Goal: Check status

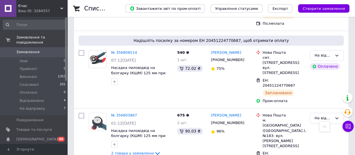
scroll to position [281, 0]
click at [30, 98] on span "Відправлено" at bounding box center [32, 100] width 24 height 5
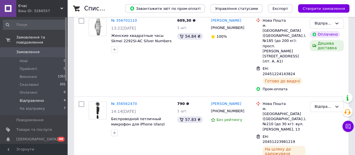
scroll to position [150, 0]
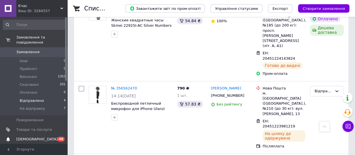
click at [35, 136] on span "[DEMOGRAPHIC_DATA]" at bounding box center [37, 138] width 42 height 5
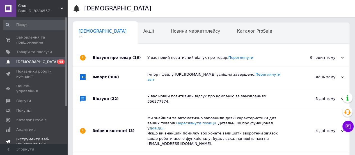
scroll to position [0, 2]
click at [23, 42] on span "Замовлення та повідомлення" at bounding box center [34, 40] width 36 height 10
